Goal: Ask a question

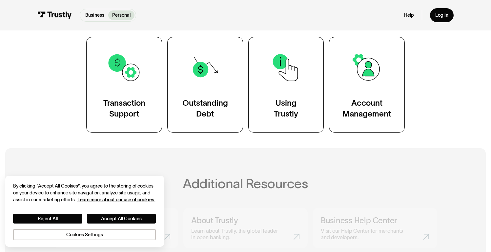
scroll to position [141, 0]
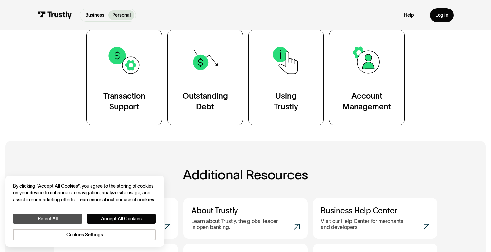
click at [51, 219] on button "Reject All" at bounding box center [47, 219] width 69 height 10
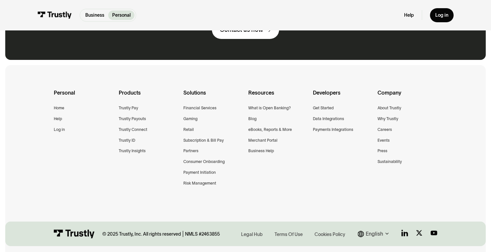
scroll to position [498, 0]
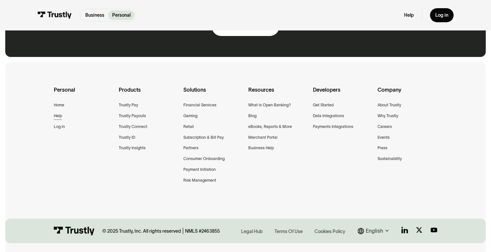
click at [56, 119] on div "Help" at bounding box center [58, 116] width 8 height 7
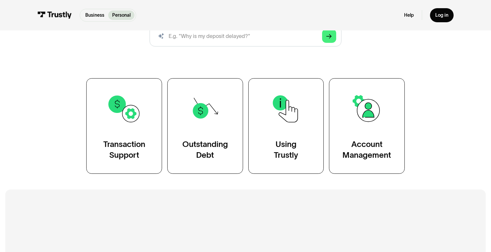
scroll to position [92, 0]
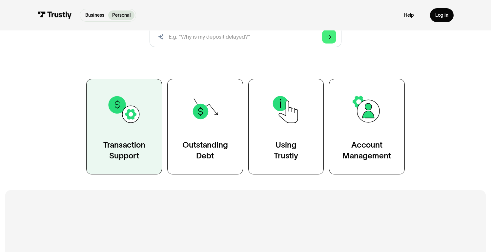
click at [134, 140] on link "Transaction Support" at bounding box center [124, 127] width 76 height 96
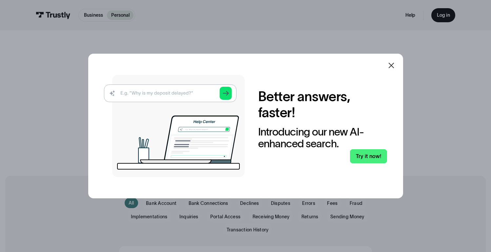
click at [393, 68] on icon at bounding box center [391, 66] width 8 height 8
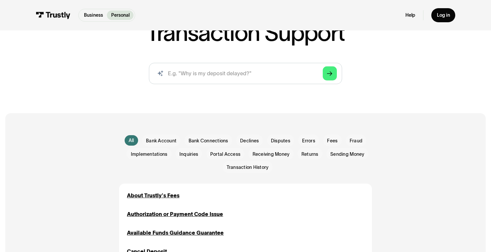
scroll to position [67, 0]
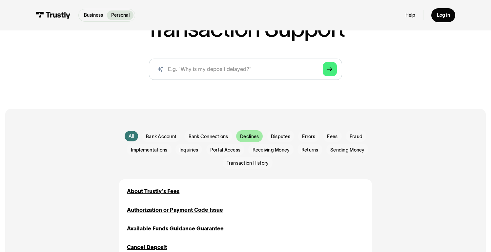
click at [254, 136] on span "Declines" at bounding box center [249, 136] width 19 height 7
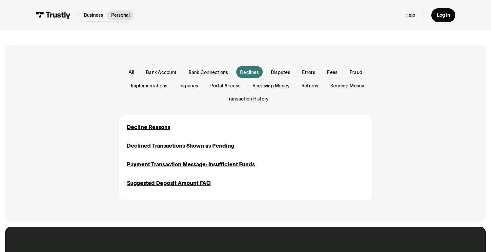
scroll to position [153, 0]
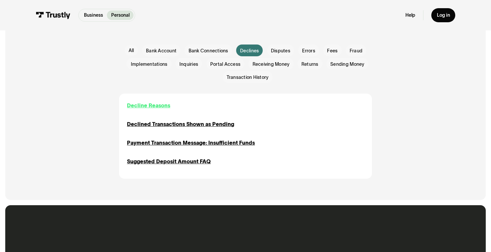
click at [155, 104] on div "Decline Reasons" at bounding box center [148, 106] width 43 height 8
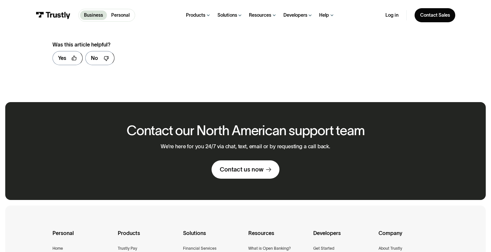
scroll to position [620, 0]
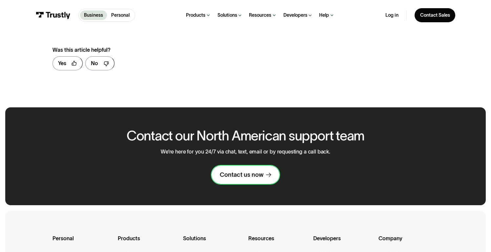
click at [254, 171] on div "Contact us now" at bounding box center [242, 175] width 44 height 8
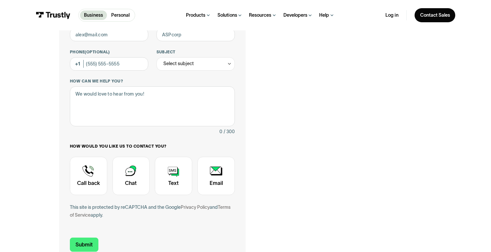
scroll to position [108, 0]
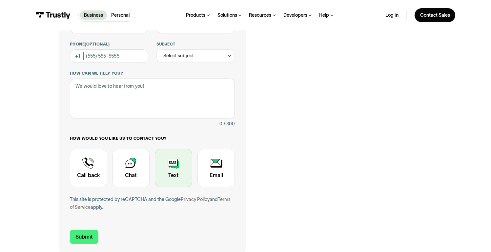
click at [185, 174] on div "Contact Trustly Support" at bounding box center [173, 168] width 37 height 38
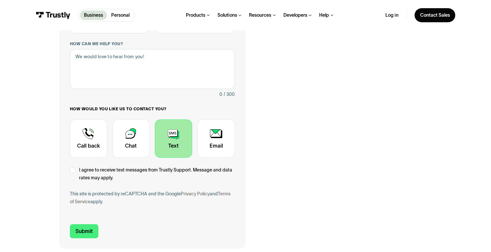
scroll to position [141, 0]
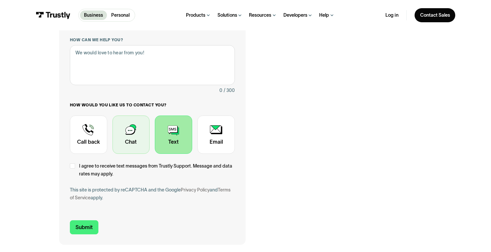
click at [140, 137] on div "Contact Trustly Support" at bounding box center [130, 135] width 37 height 38
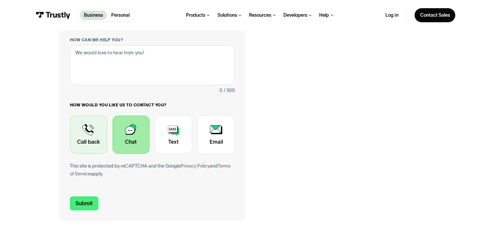
click at [93, 131] on div "Contact Trustly Support" at bounding box center [88, 135] width 37 height 38
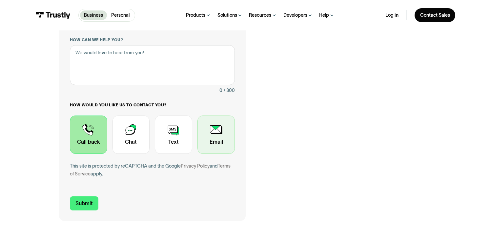
click at [226, 139] on div "Contact Trustly Support" at bounding box center [215, 135] width 37 height 38
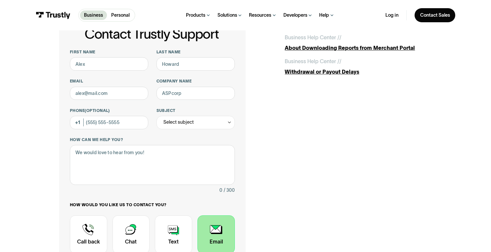
scroll to position [0, 0]
